Goal: Task Accomplishment & Management: Manage account settings

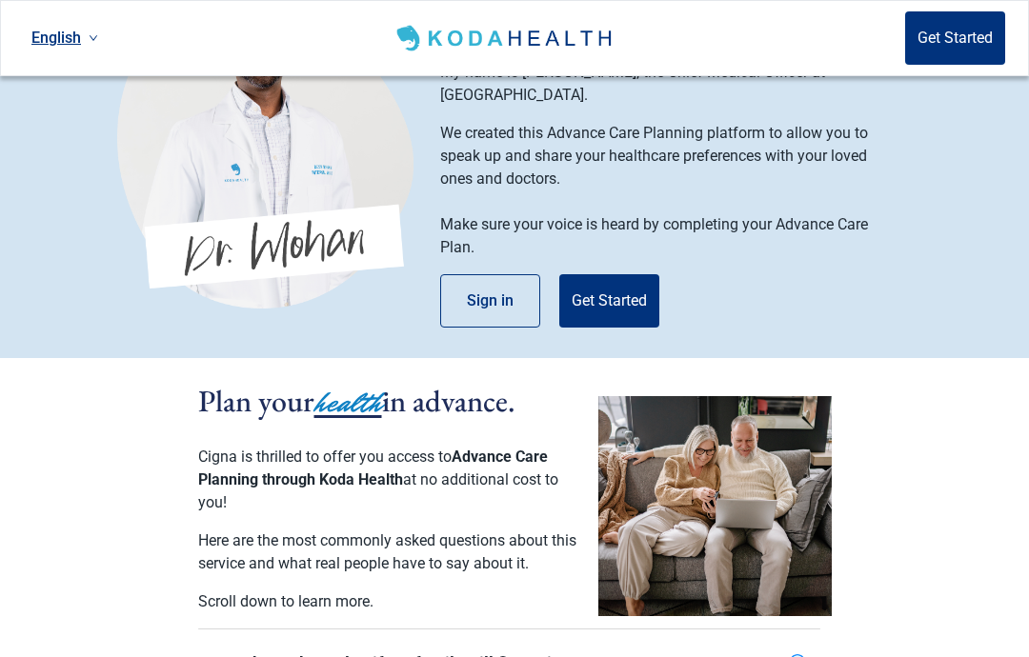
click at [506, 300] on button "Sign in" at bounding box center [490, 300] width 100 height 53
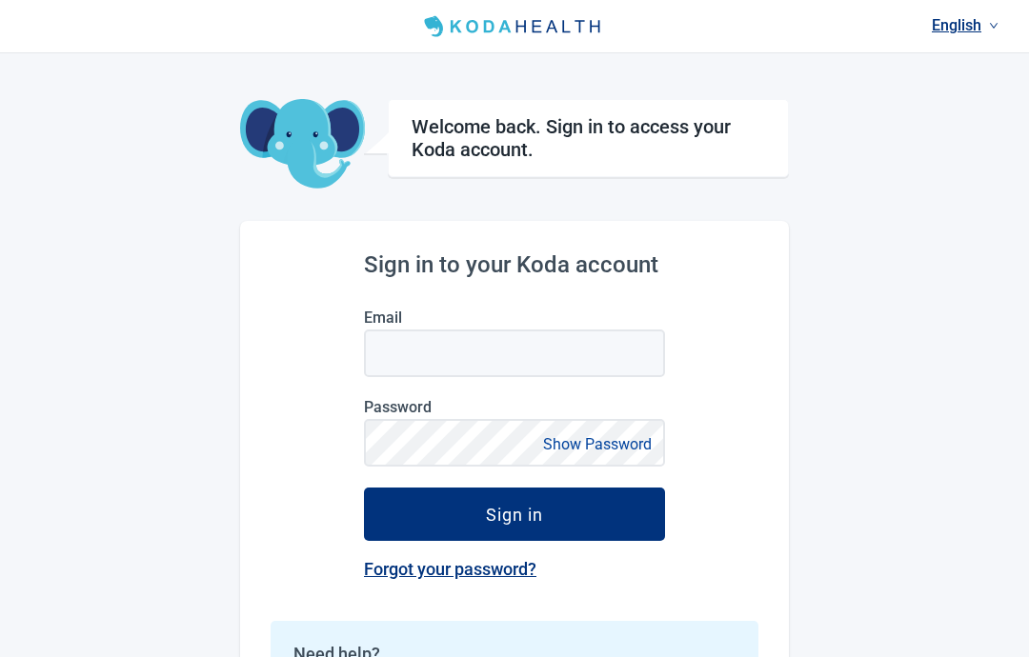
scroll to position [5, 0]
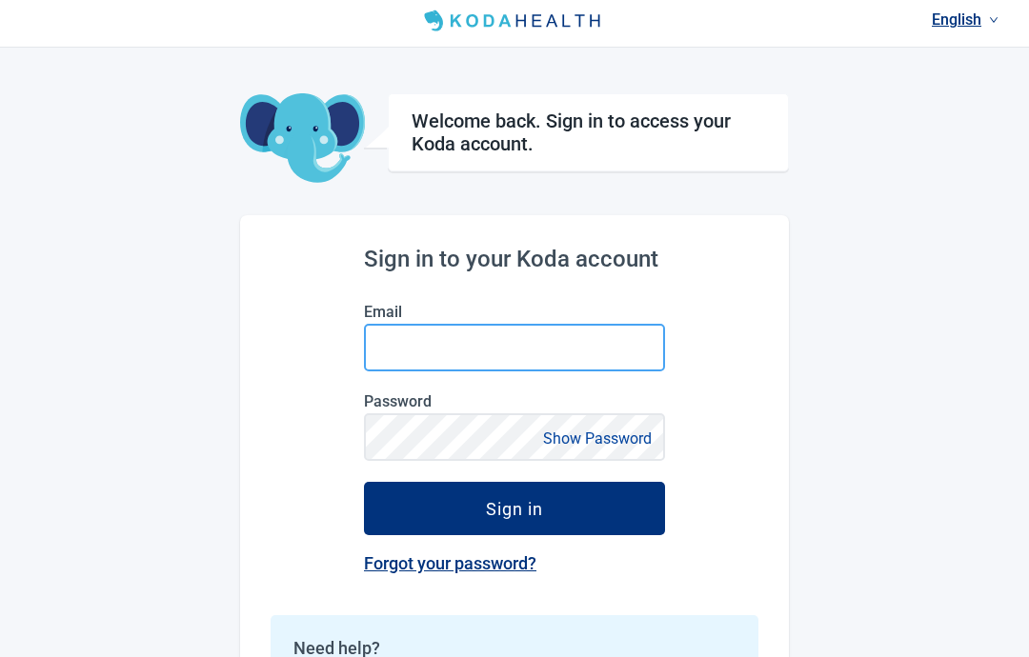
click at [604, 341] on input "Email" at bounding box center [514, 349] width 301 height 48
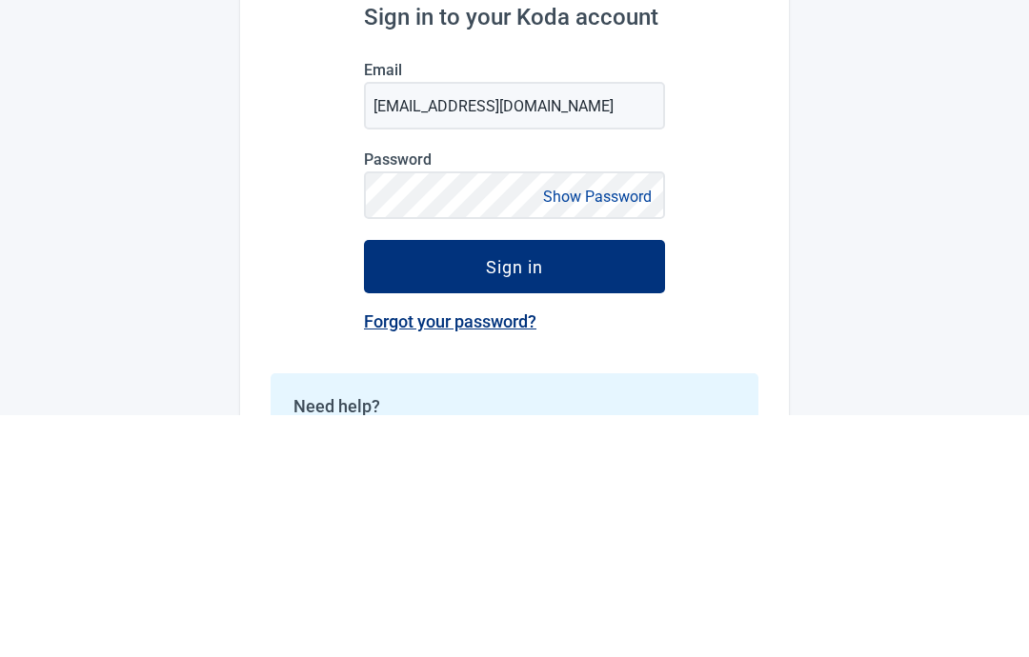
scroll to position [144, 0]
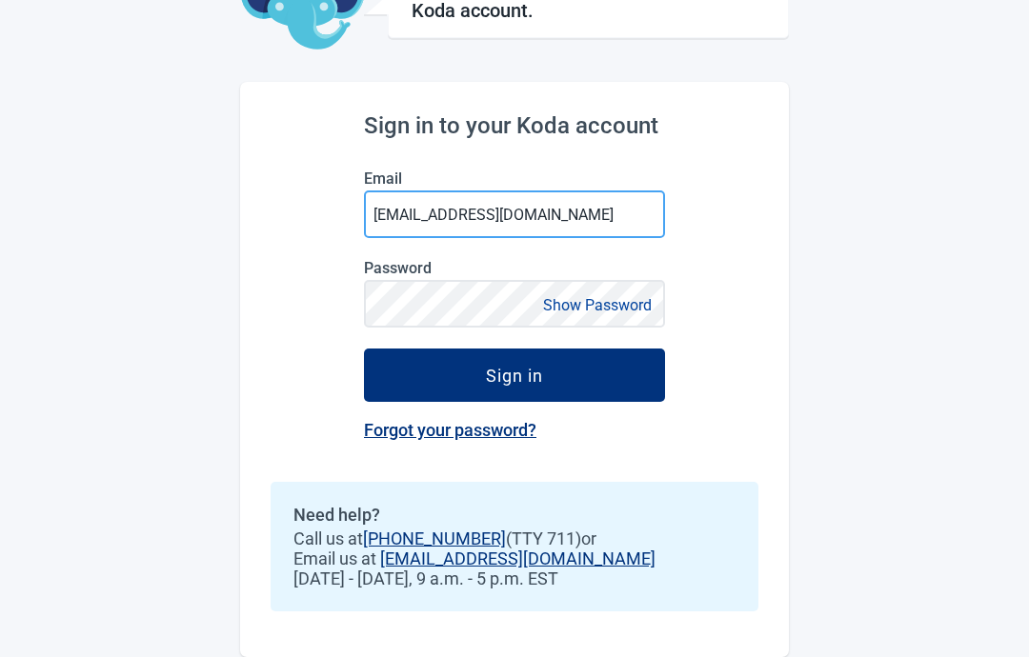
type input "[EMAIL_ADDRESS][DOMAIN_NAME]"
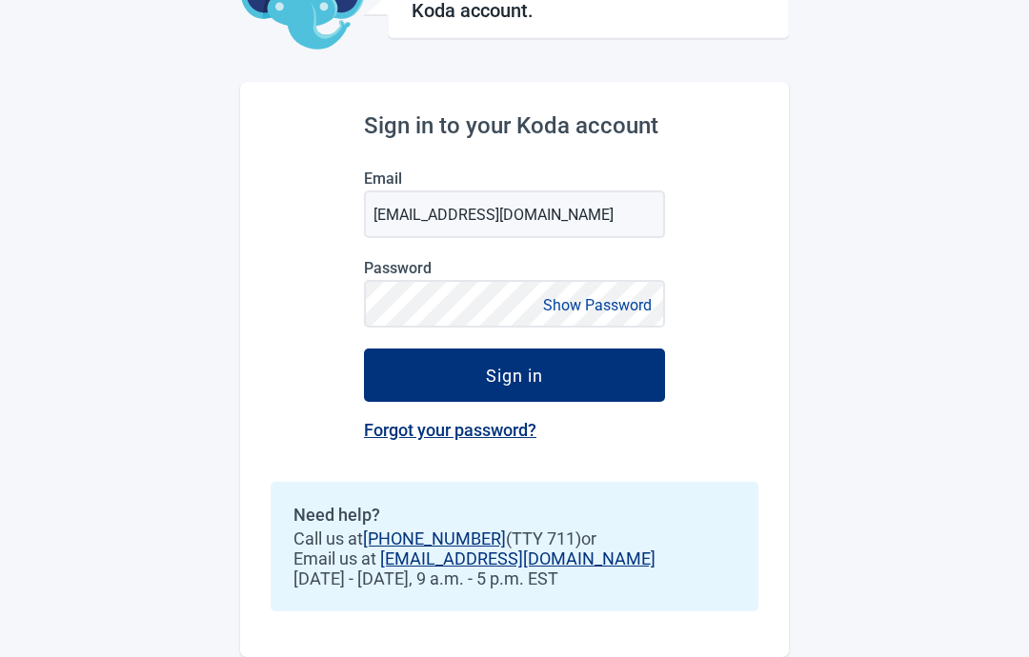
click at [529, 268] on label "Password" at bounding box center [514, 268] width 301 height 18
click at [478, 433] on link "Forgot your password?" at bounding box center [450, 430] width 172 height 20
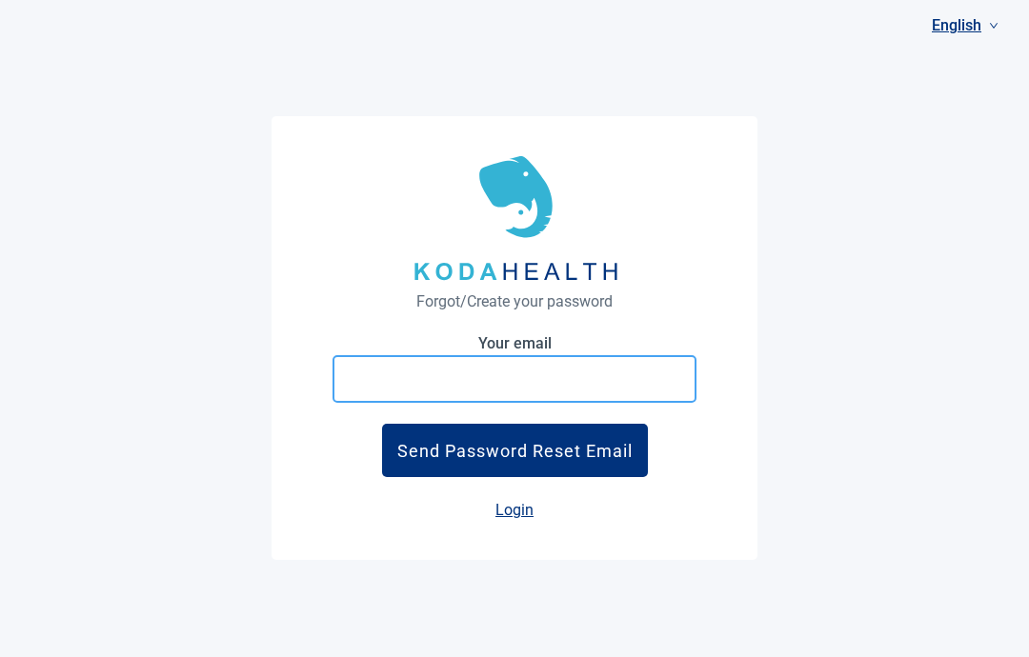
click at [528, 355] on input "Your email" at bounding box center [514, 379] width 364 height 48
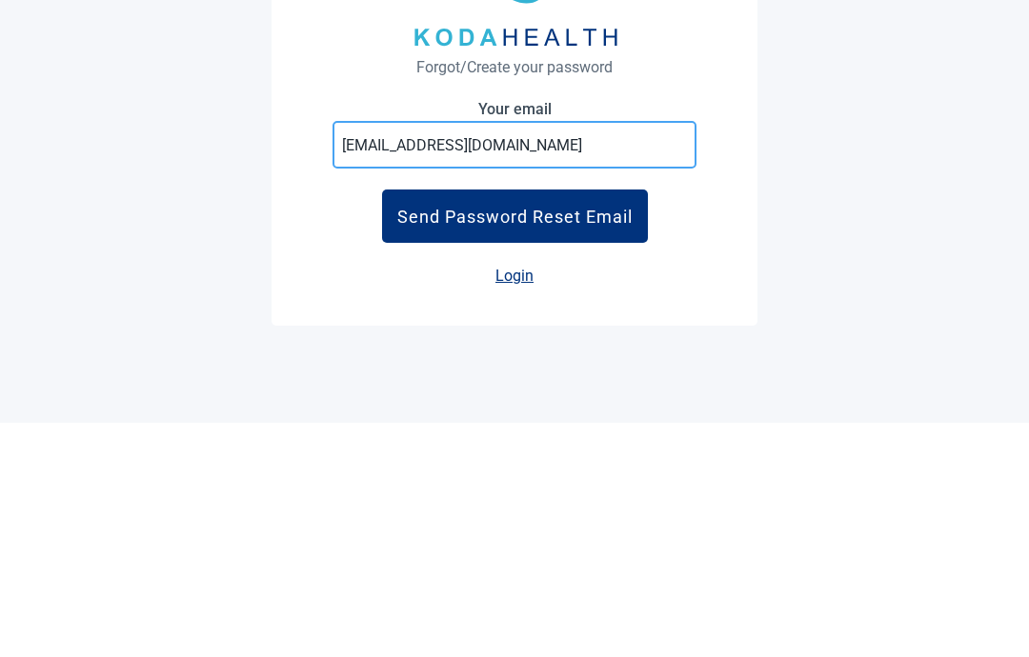
type input "[EMAIL_ADDRESS][DOMAIN_NAME]"
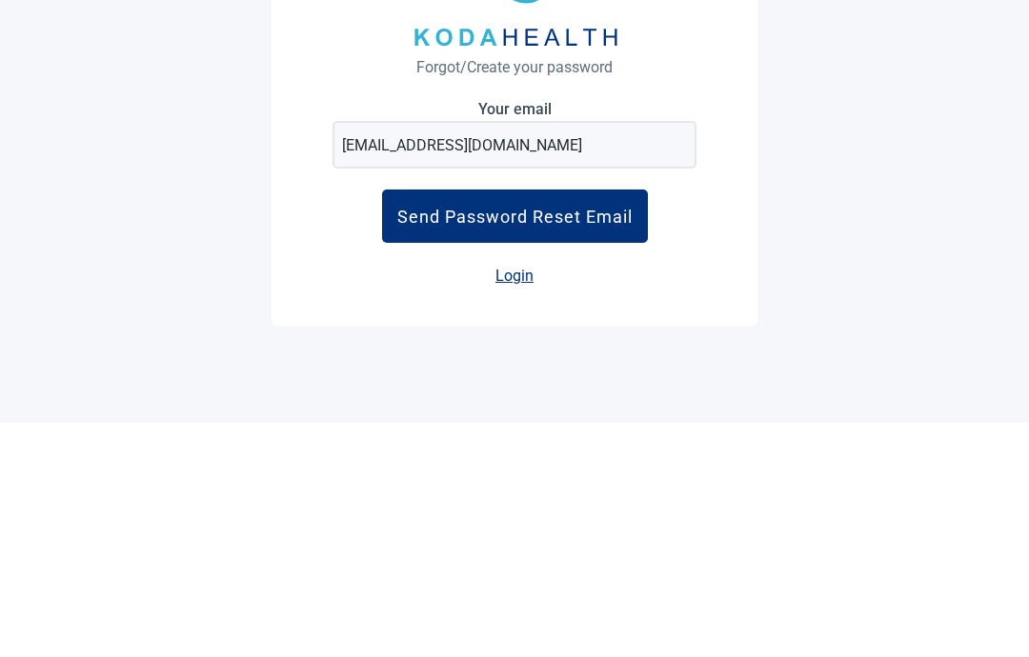
click at [540, 441] on div "Send Password Reset Email" at bounding box center [514, 451] width 235 height 20
